Goal: Task Accomplishment & Management: Manage account settings

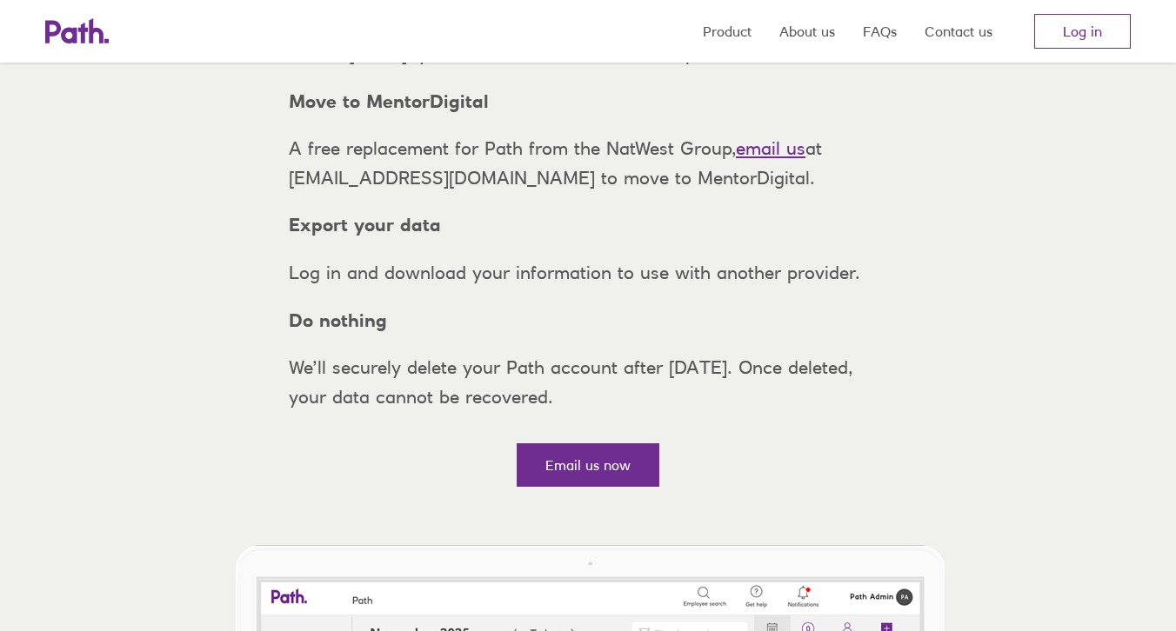
scroll to position [256, 0]
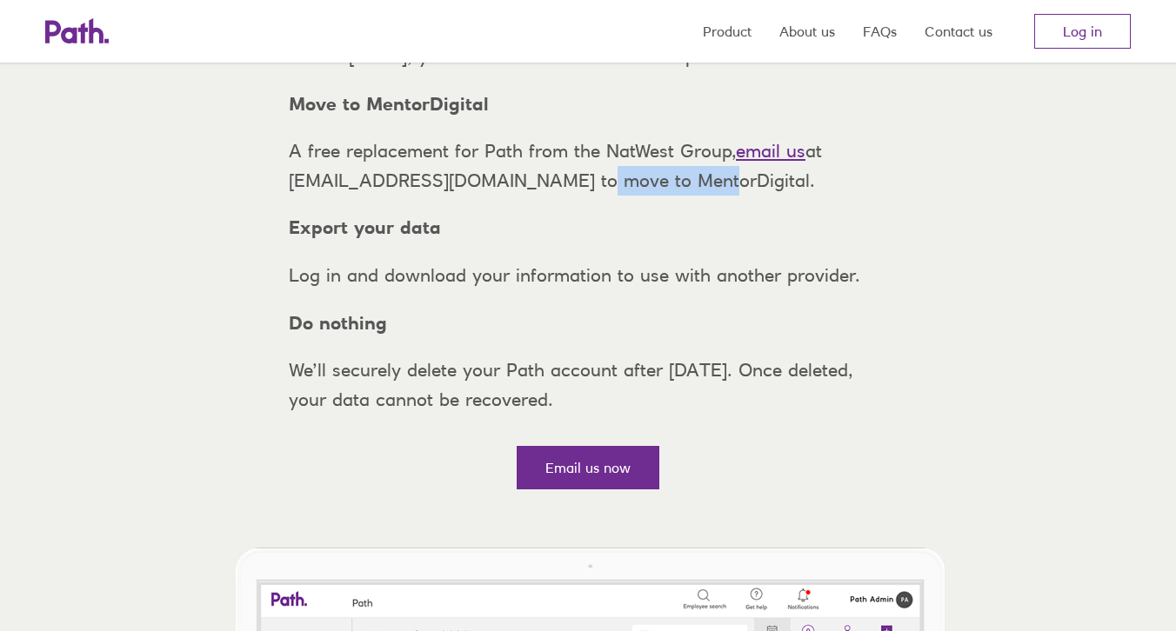
drag, startPoint x: 664, startPoint y: 208, endPoint x: 559, endPoint y: 204, distance: 105.3
click at [559, 195] on p "A free replacement for Path from the NatWest Group, email us at support@path.co…" at bounding box center [588, 166] width 626 height 58
copy p "MentorDigital"
click at [1088, 34] on link "Log in" at bounding box center [1082, 31] width 97 height 35
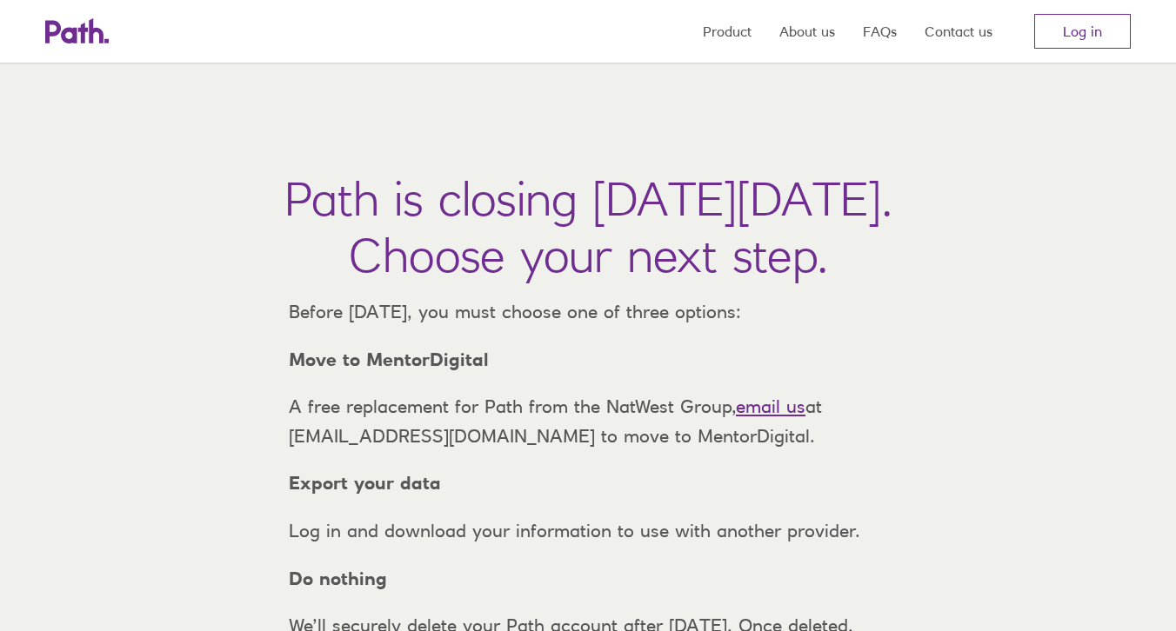
scroll to position [256, 0]
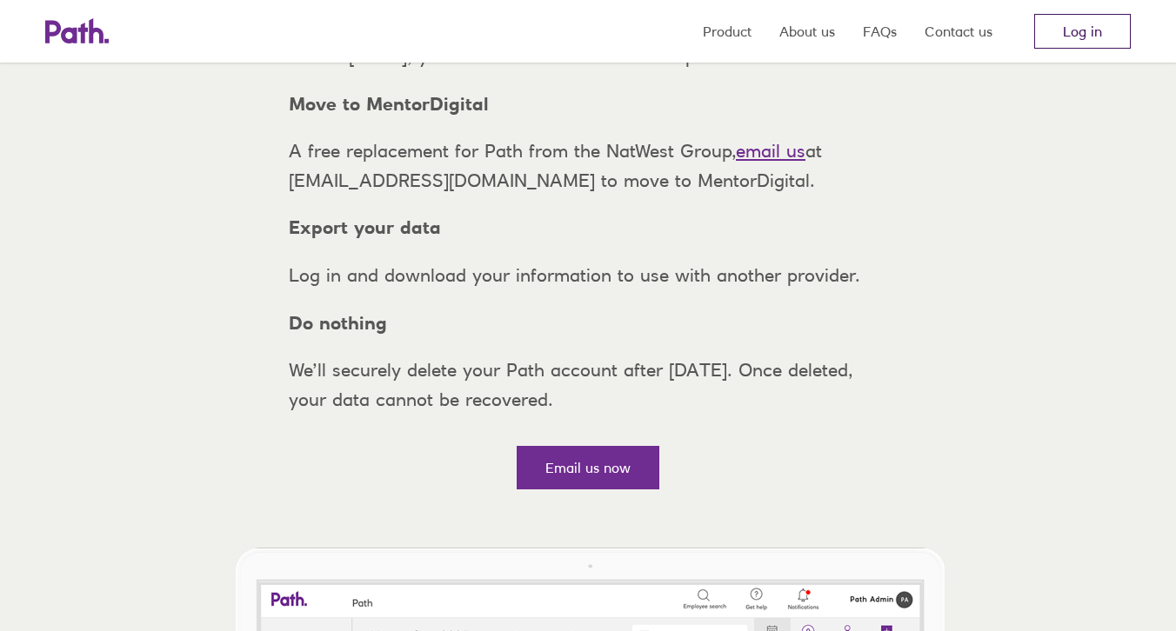
click at [1075, 37] on link "Log in" at bounding box center [1082, 31] width 97 height 35
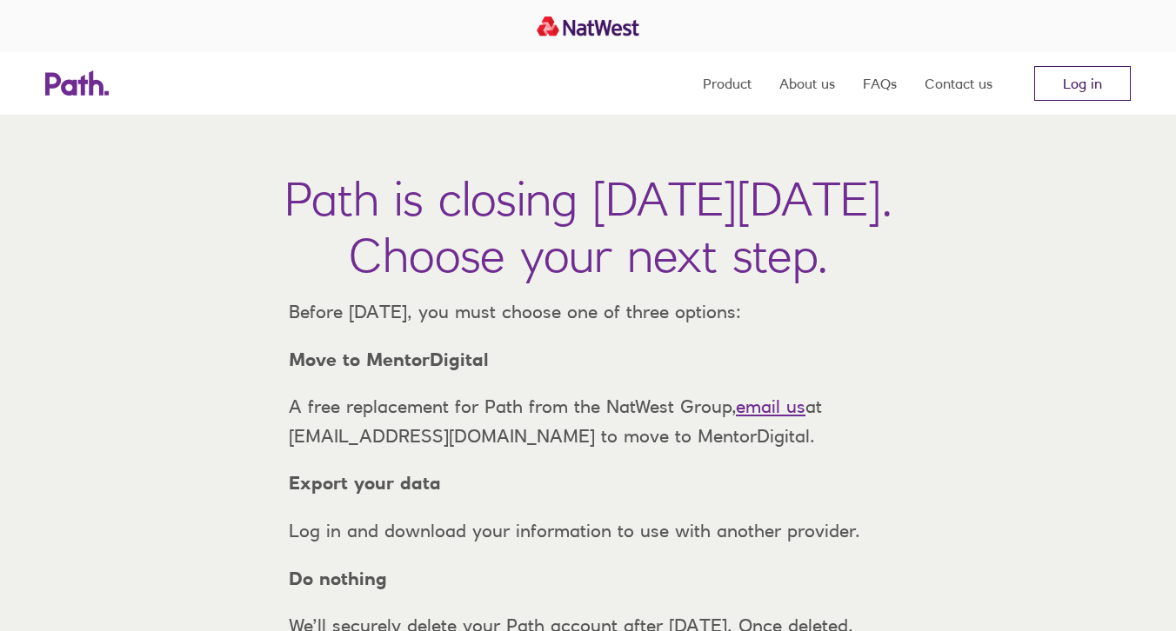
click at [1088, 96] on link "Log in" at bounding box center [1082, 83] width 97 height 35
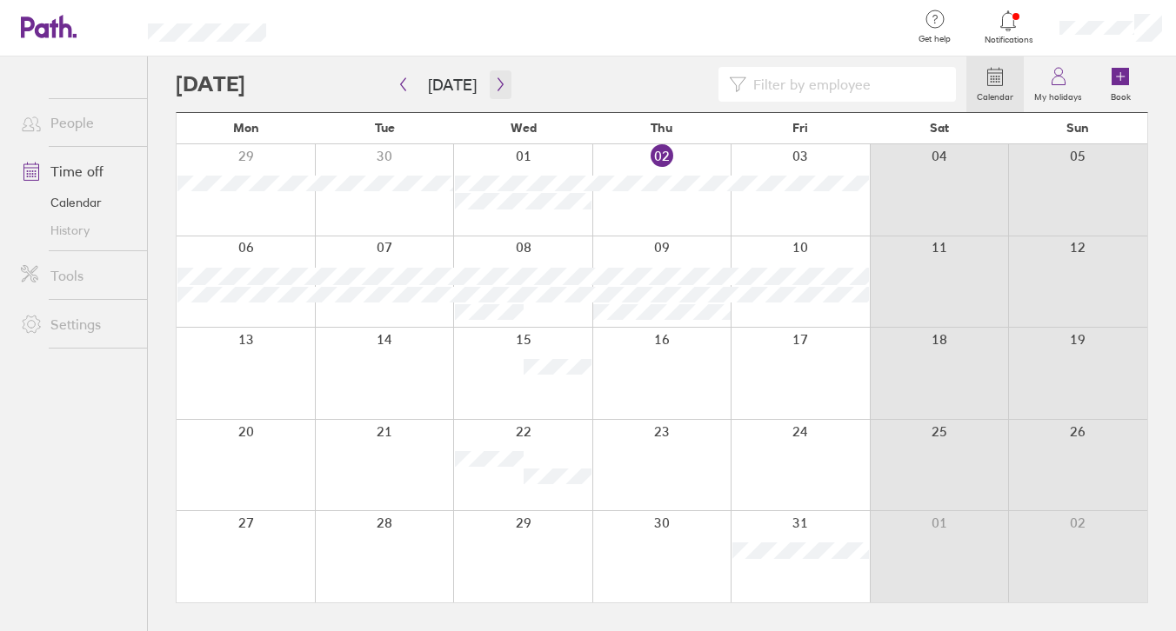
click at [496, 91] on button "button" at bounding box center [501, 84] width 22 height 29
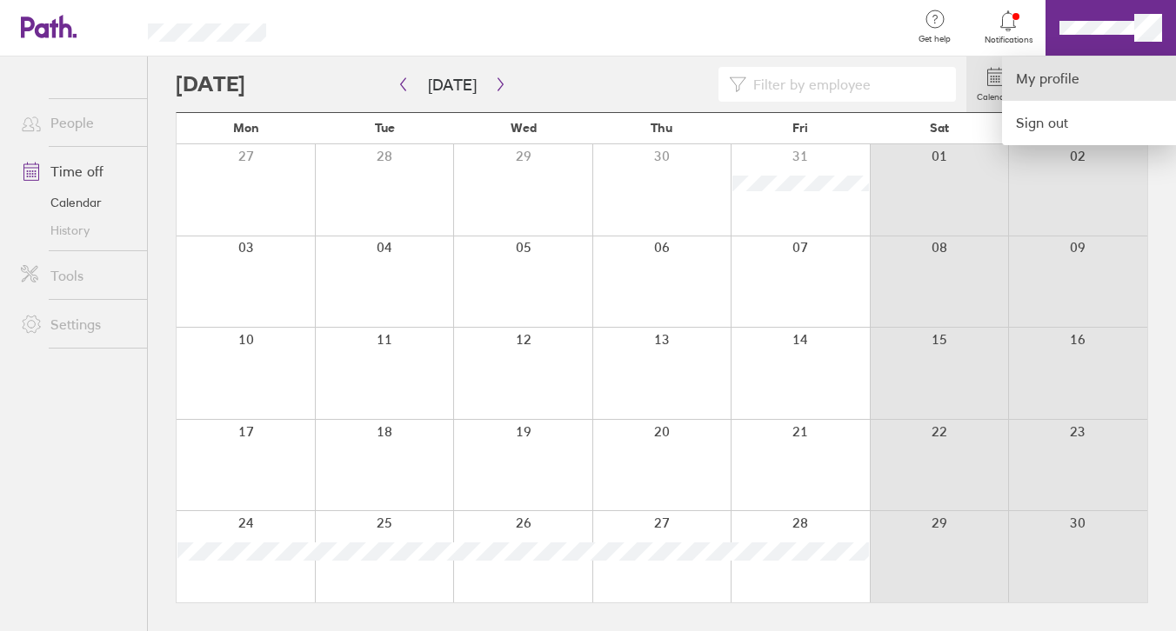
click at [1054, 82] on link "My profile" at bounding box center [1089, 79] width 174 height 44
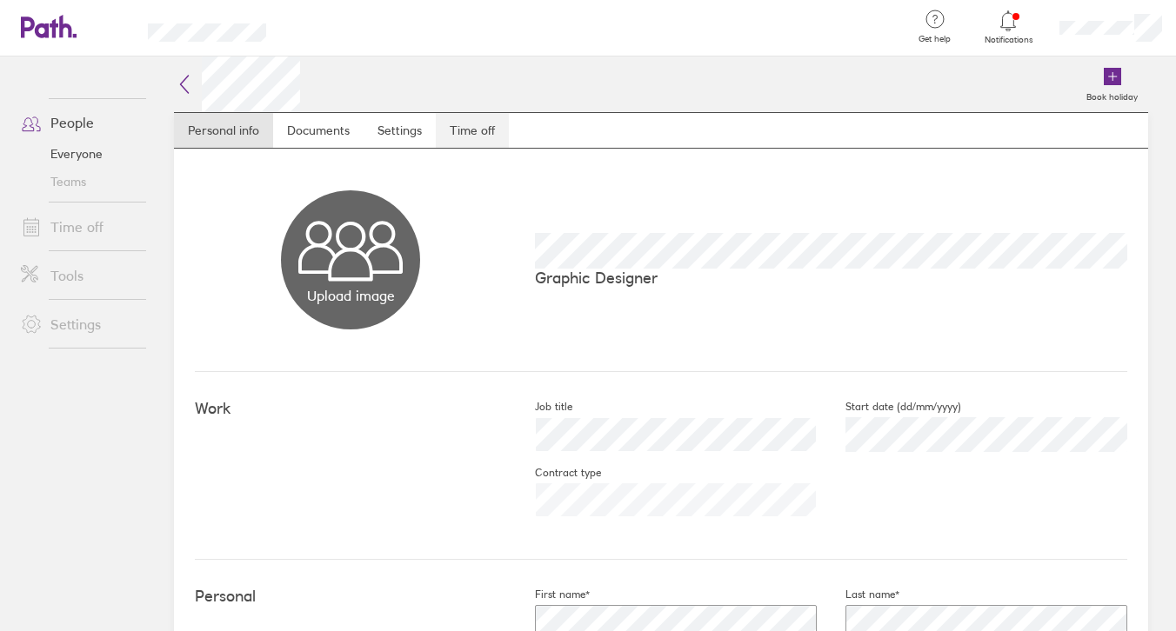
click at [467, 134] on link "Time off" at bounding box center [472, 130] width 73 height 35
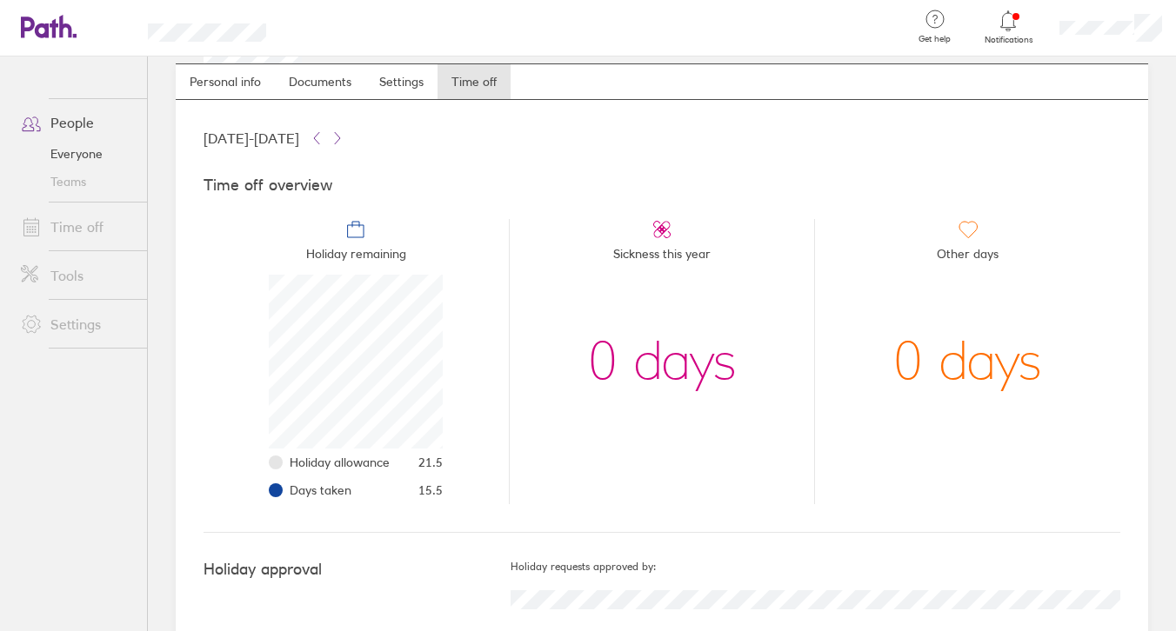
scroll to position [83, 0]
